Goal: Information Seeking & Learning: Learn about a topic

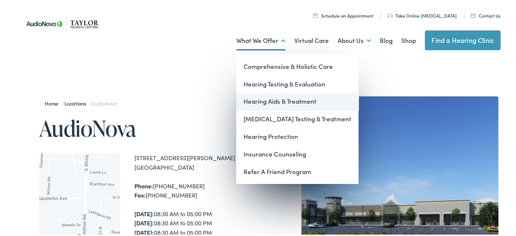
click at [277, 102] on link "Hearing Aids & Treatment" at bounding box center [297, 100] width 122 height 18
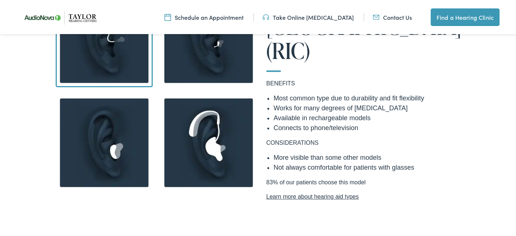
scroll to position [659, 0]
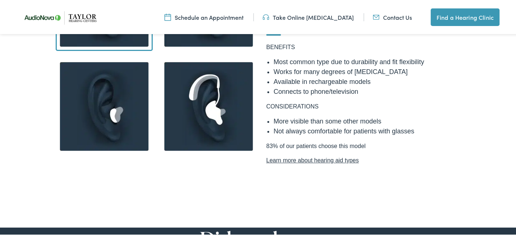
click at [214, 111] on img at bounding box center [208, 105] width 97 height 97
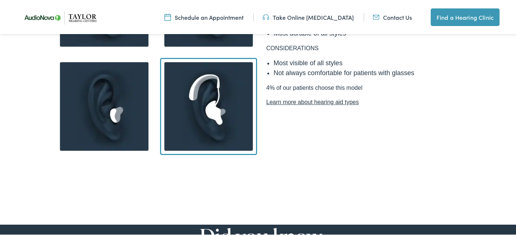
click at [231, 106] on img at bounding box center [208, 105] width 97 height 97
click at [316, 98] on link "Learn more about hearing aid types" at bounding box center [365, 101] width 198 height 9
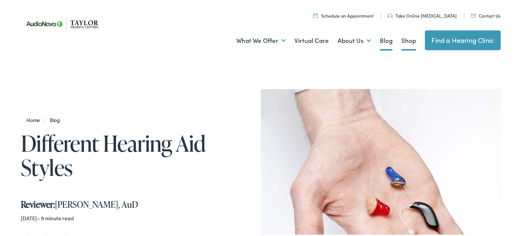
click at [402, 40] on link "Shop" at bounding box center [408, 39] width 15 height 27
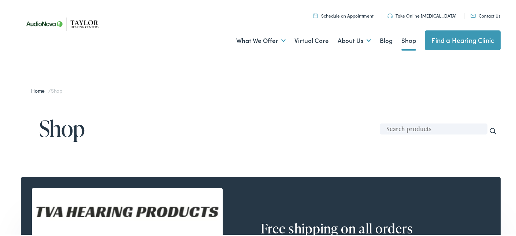
click at [386, 127] on input "text" at bounding box center [433, 127] width 108 height 11
type input "hearing aid"
click at [488, 126] on input "Search" at bounding box center [492, 130] width 8 height 8
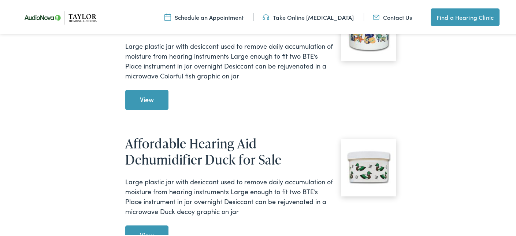
scroll to position [1061, 0]
